Goal: Entertainment & Leisure: Consume media (video, audio)

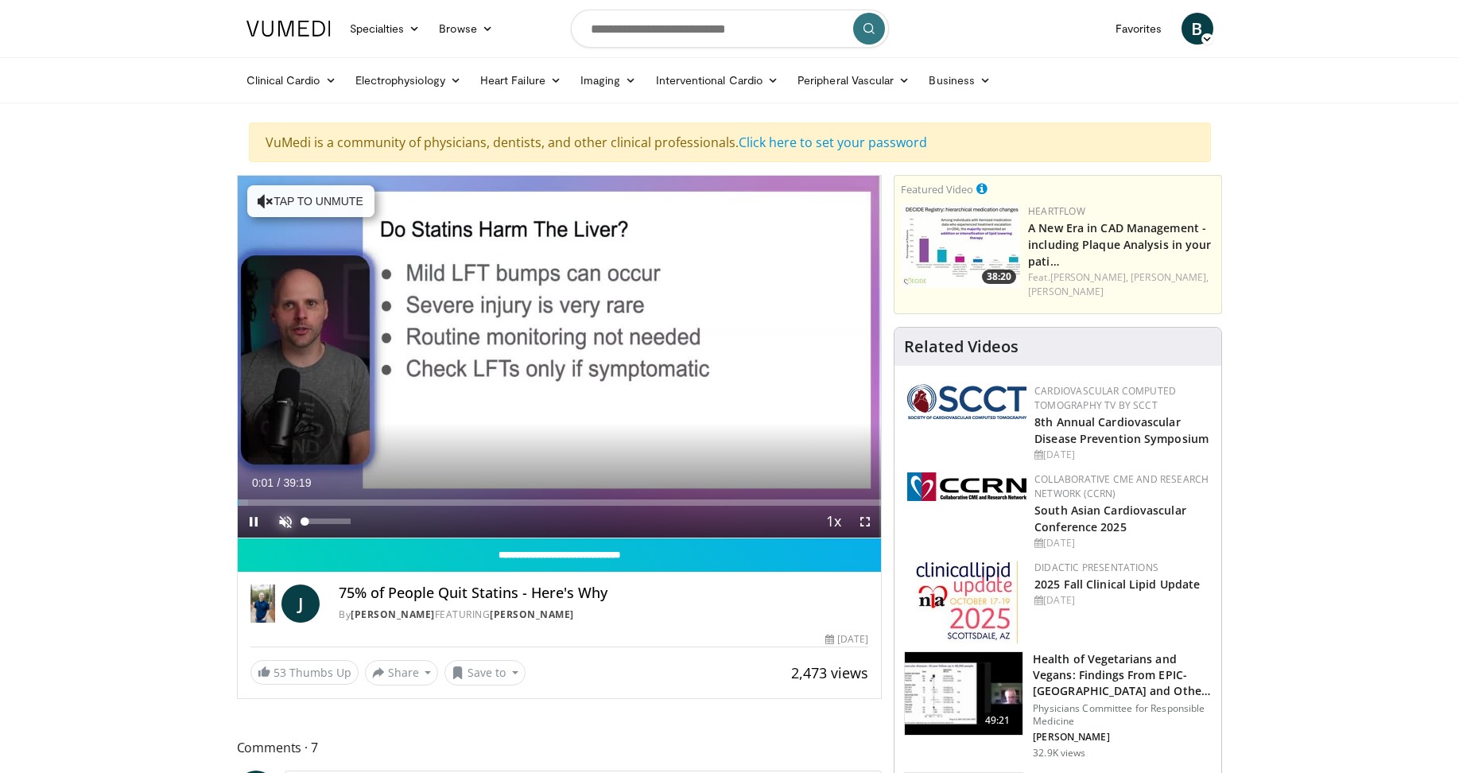
click at [283, 517] on span "Video Player" at bounding box center [286, 522] width 32 height 32
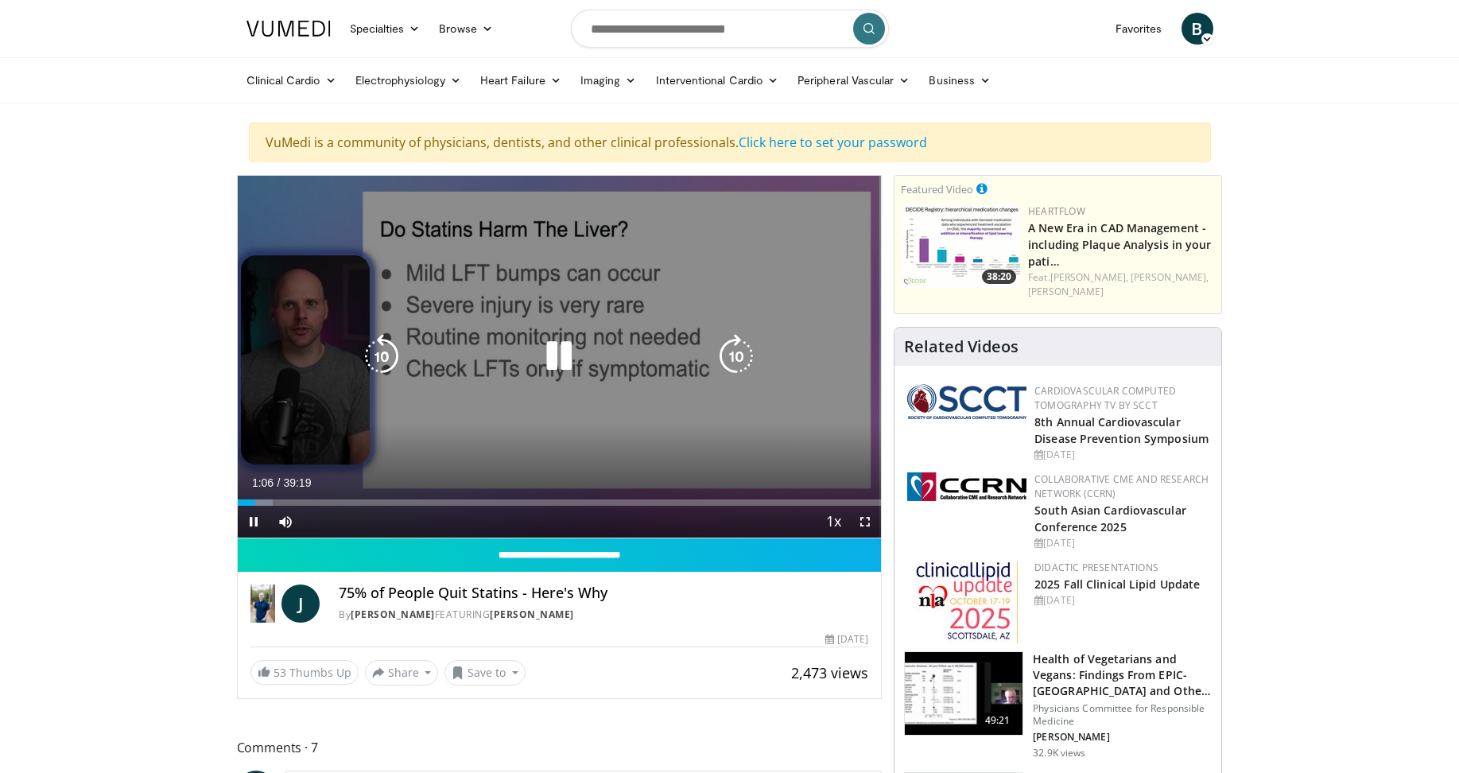
click at [737, 358] on icon "Video Player" at bounding box center [736, 356] width 45 height 45
click at [733, 363] on icon "Video Player" at bounding box center [736, 356] width 45 height 45
click at [747, 362] on icon "Video Player" at bounding box center [736, 356] width 45 height 45
click at [743, 352] on icon "Video Player" at bounding box center [736, 356] width 45 height 45
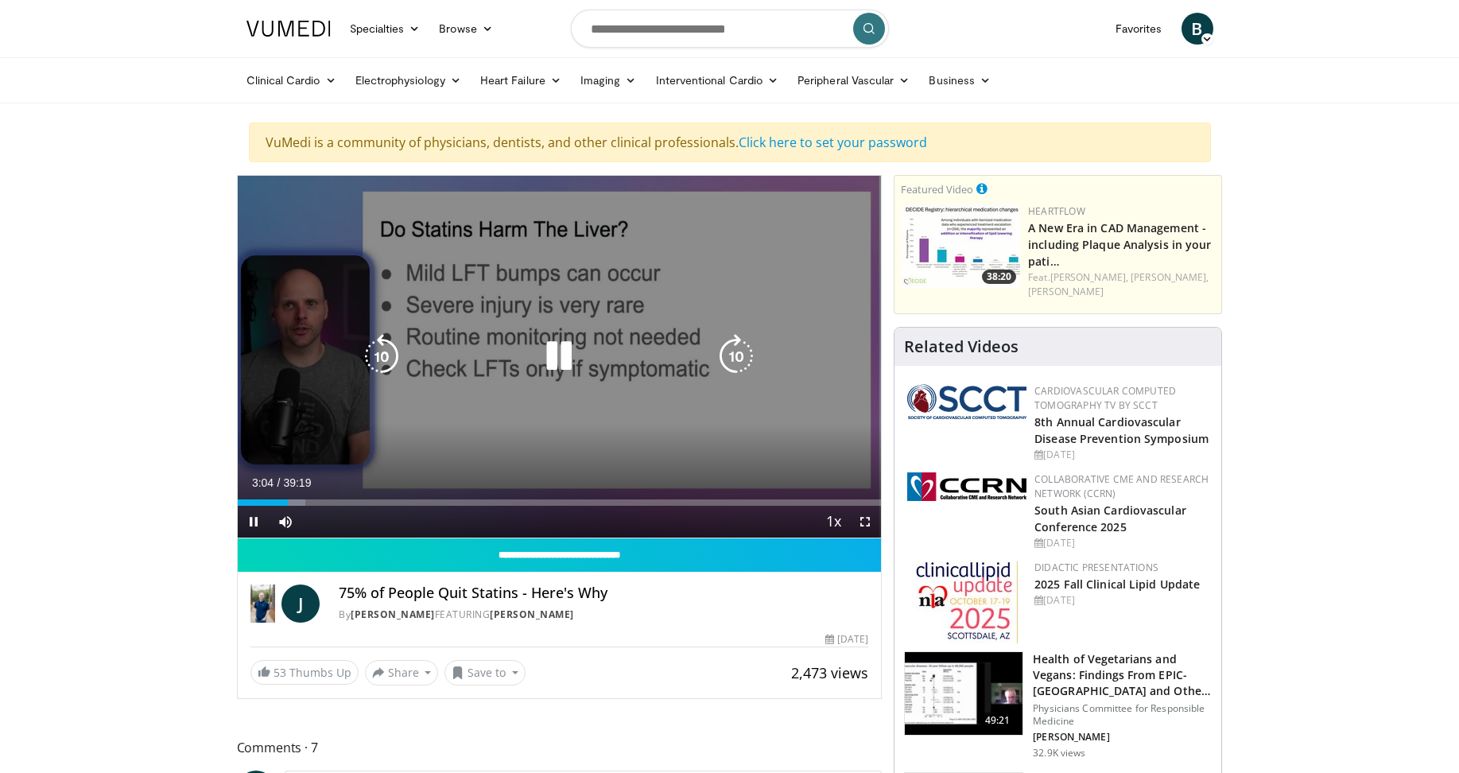
click at [737, 353] on icon "Video Player" at bounding box center [736, 356] width 45 height 45
click at [736, 351] on icon "Video Player" at bounding box center [736, 356] width 45 height 45
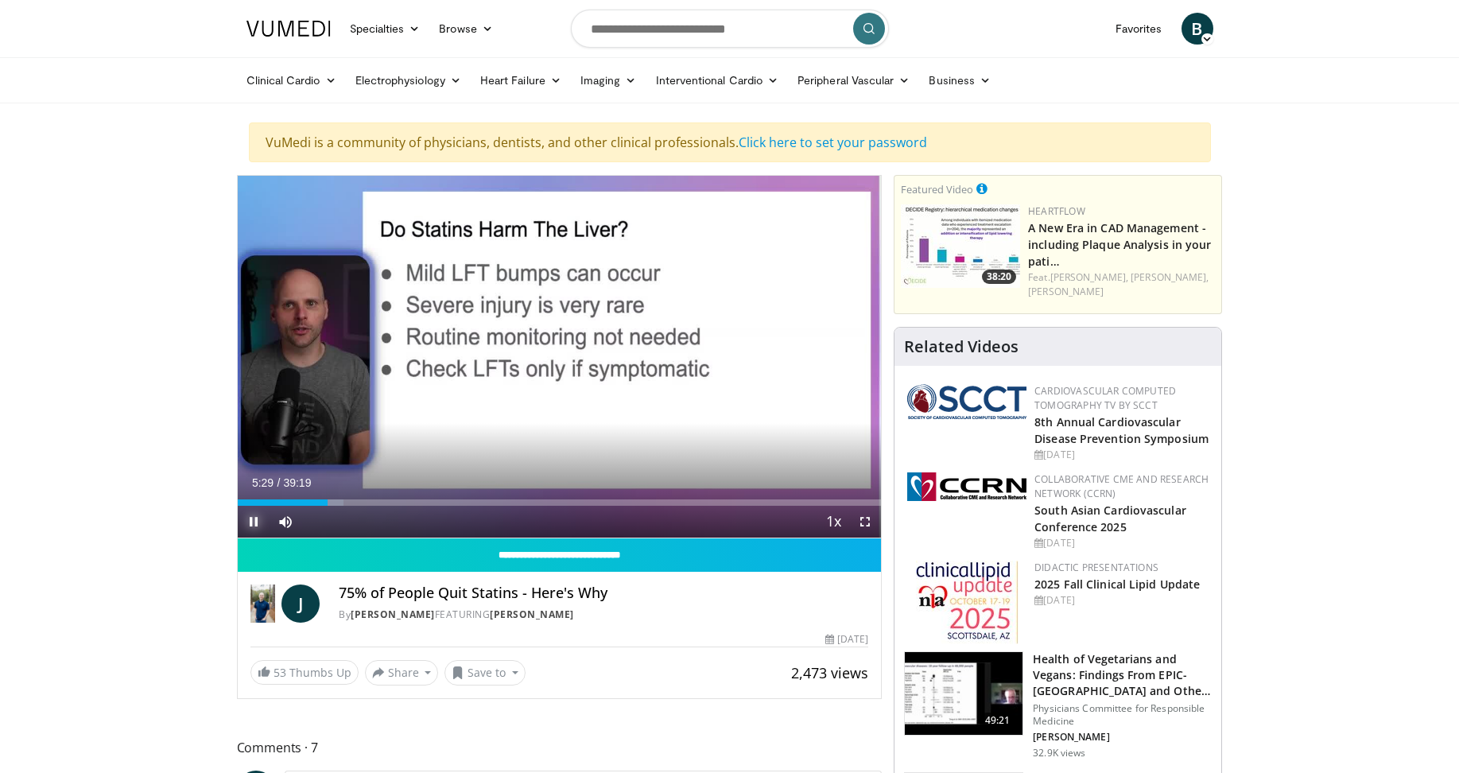
click at [246, 524] on span "Video Player" at bounding box center [254, 522] width 32 height 32
drag, startPoint x: 211, startPoint y: 741, endPoint x: 231, endPoint y: 746, distance: 21.2
